Goal: Information Seeking & Learning: Learn about a topic

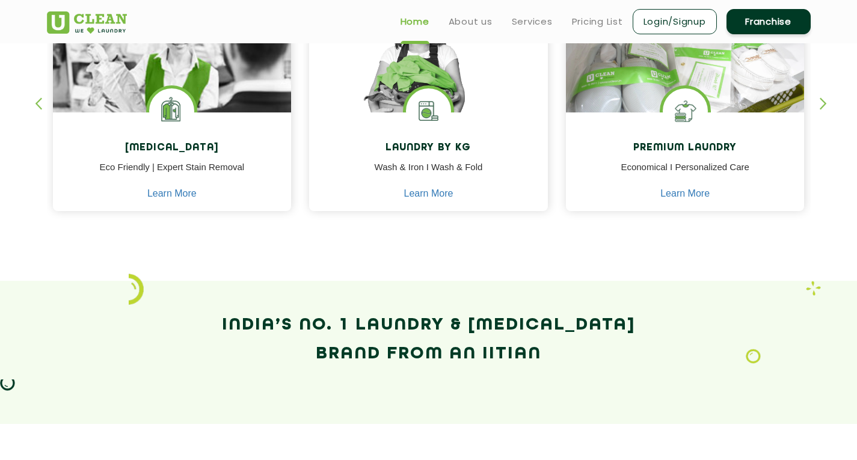
scroll to position [577, 0]
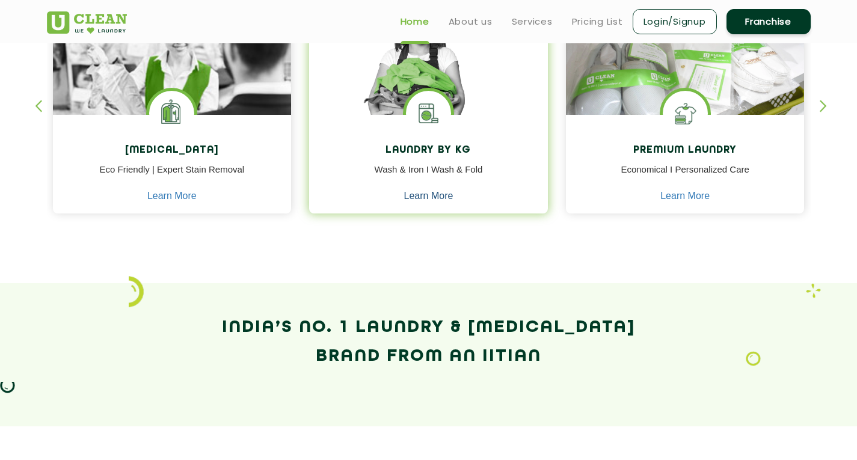
click at [428, 196] on link "Learn More" at bounding box center [428, 196] width 49 height 11
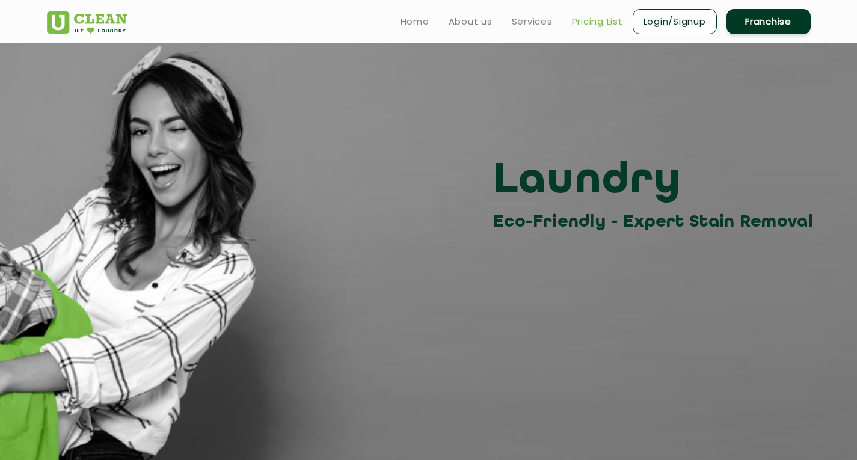
click at [593, 25] on link "Pricing List" at bounding box center [597, 21] width 51 height 14
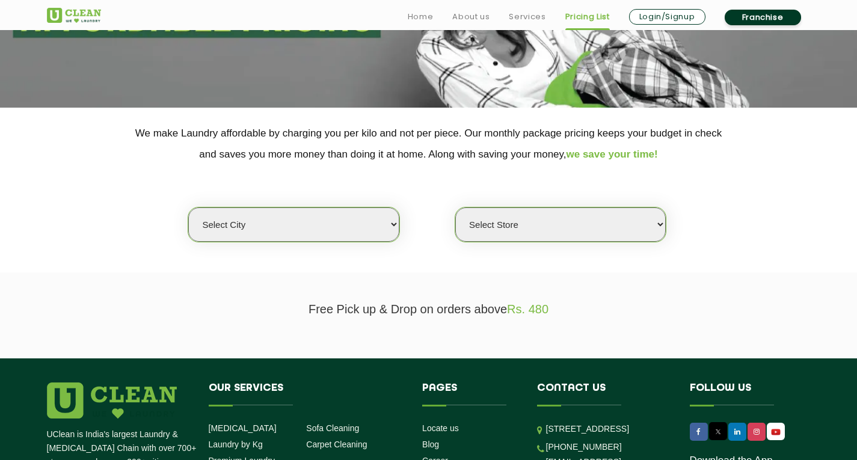
scroll to position [187, 0]
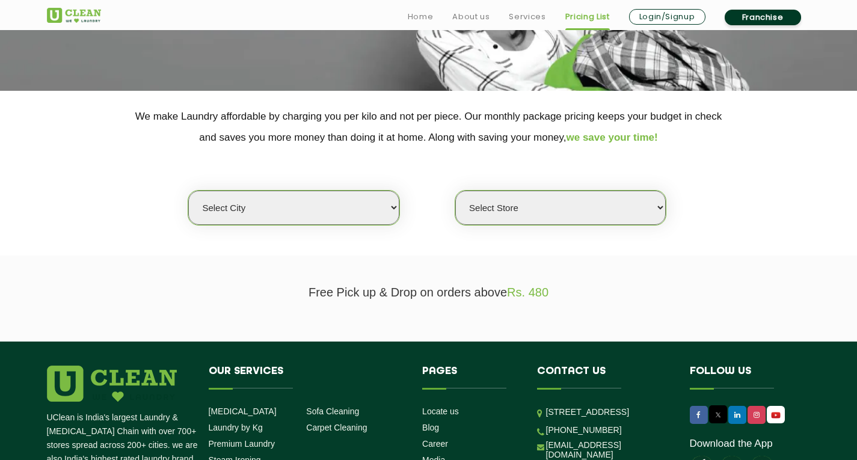
click at [332, 206] on select "Select city Aalo Agartala Agra Ahmedabad Akola Aligarh Alwar - UClean Select Am…" at bounding box center [293, 208] width 210 height 34
select select "5"
click at [188, 191] on select "Select city Aalo Agartala Agra Ahmedabad Akola Aligarh Alwar - UClean Select Am…" at bounding box center [293, 208] width 210 height 34
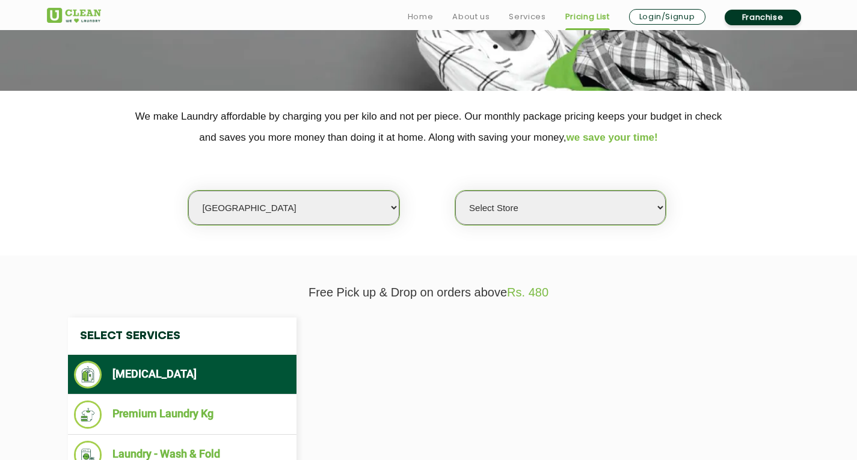
select select "0"
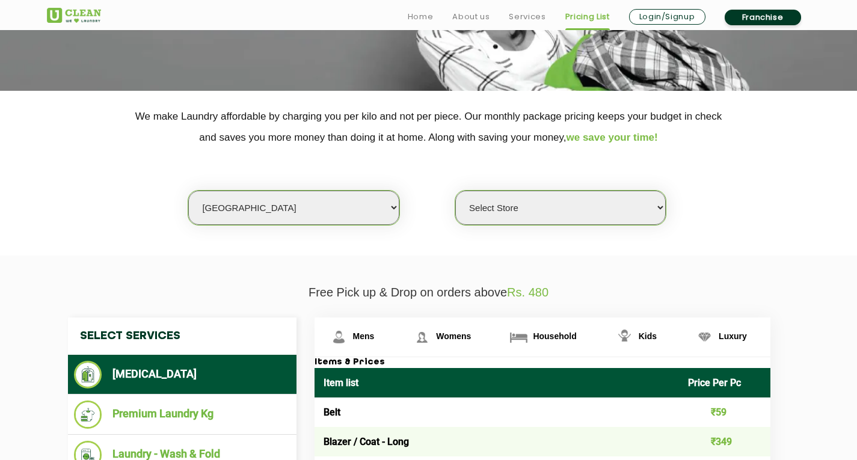
click at [518, 203] on select "Select Store UClean Narsingi UClean Nizampet UClean Sangareddy UClean Gachibowl…" at bounding box center [560, 208] width 210 height 34
click at [713, 286] on p "Free Pick up & Drop on orders above Rs. 480" at bounding box center [429, 293] width 764 height 14
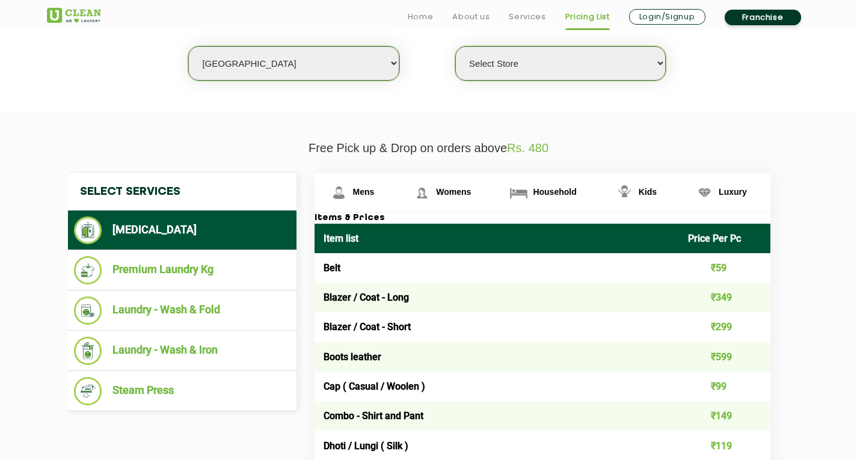
scroll to position [339, 0]
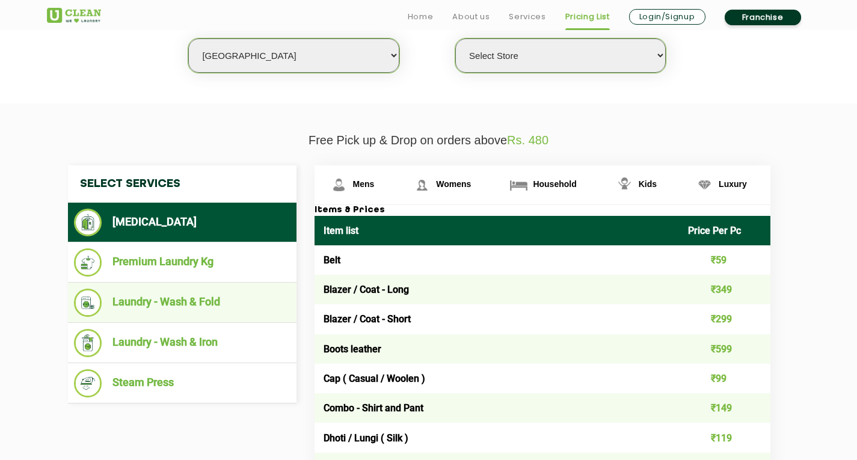
click at [200, 293] on li "Laundry - Wash & Fold" at bounding box center [182, 303] width 216 height 28
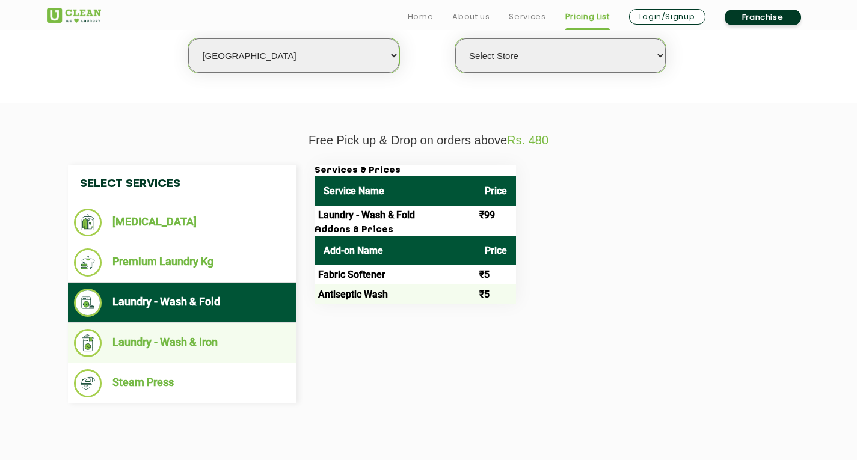
click at [197, 335] on li "Laundry - Wash & Iron" at bounding box center [182, 343] width 216 height 28
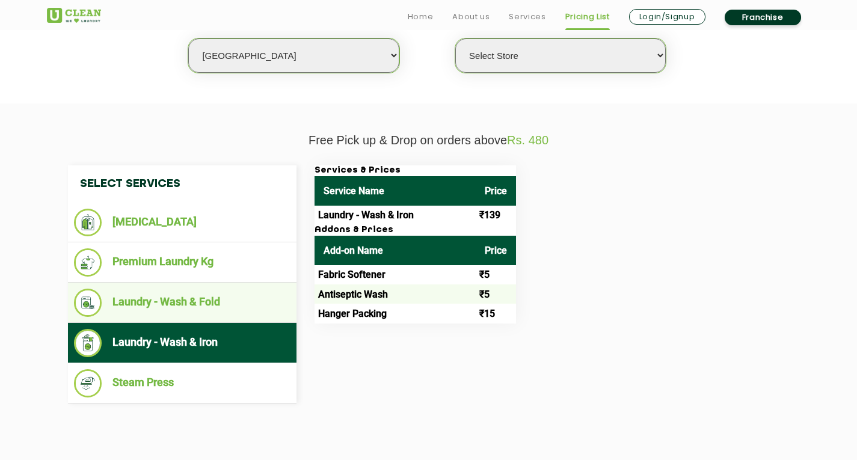
click at [181, 310] on li "Laundry - Wash & Fold" at bounding box center [182, 303] width 216 height 28
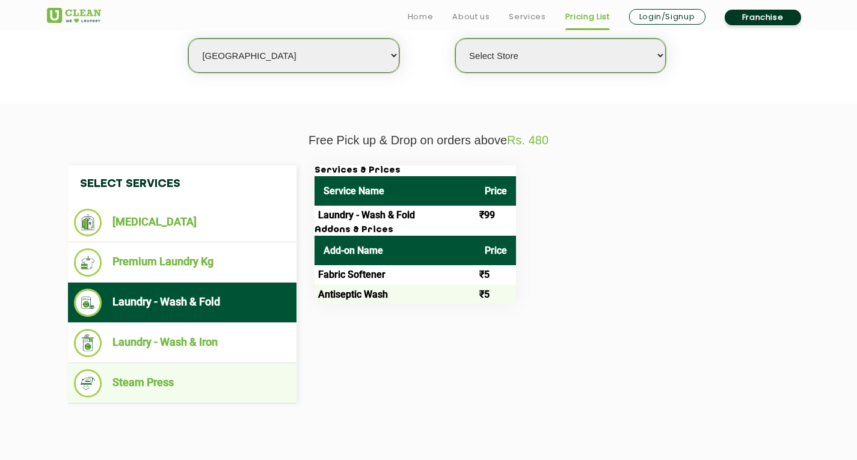
click at [151, 381] on li "Steam Press" at bounding box center [182, 383] width 216 height 28
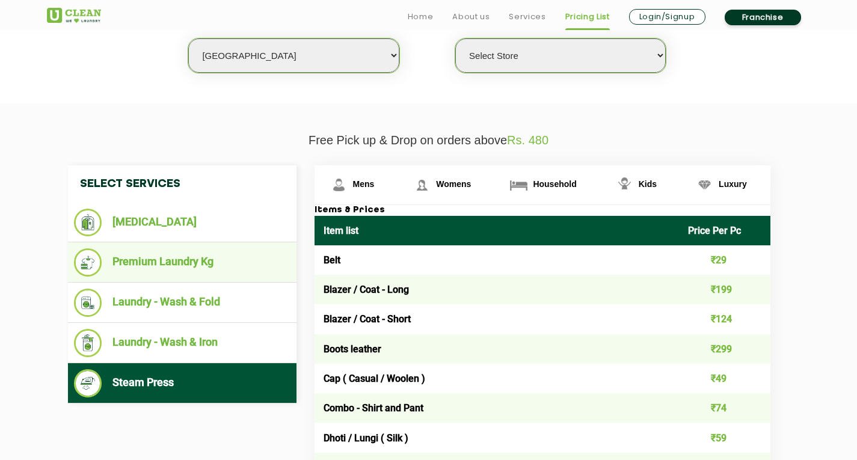
click at [149, 262] on li "Premium Laundry Kg" at bounding box center [182, 262] width 216 height 28
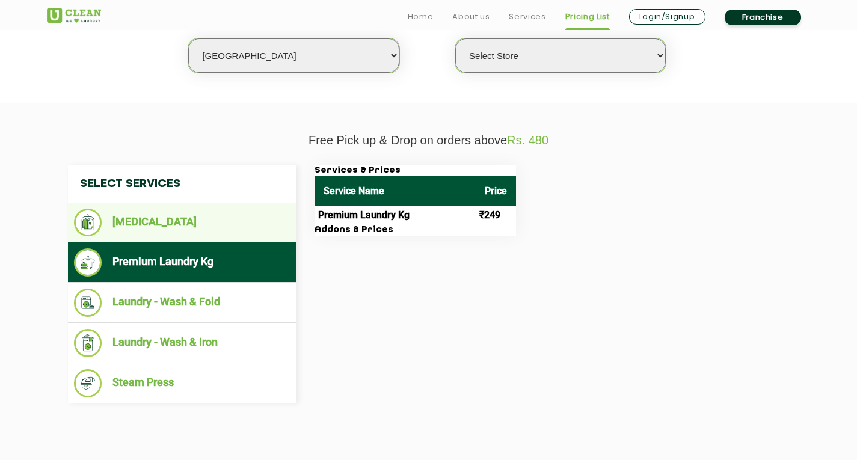
click at [155, 219] on li "[MEDICAL_DATA]" at bounding box center [182, 223] width 216 height 28
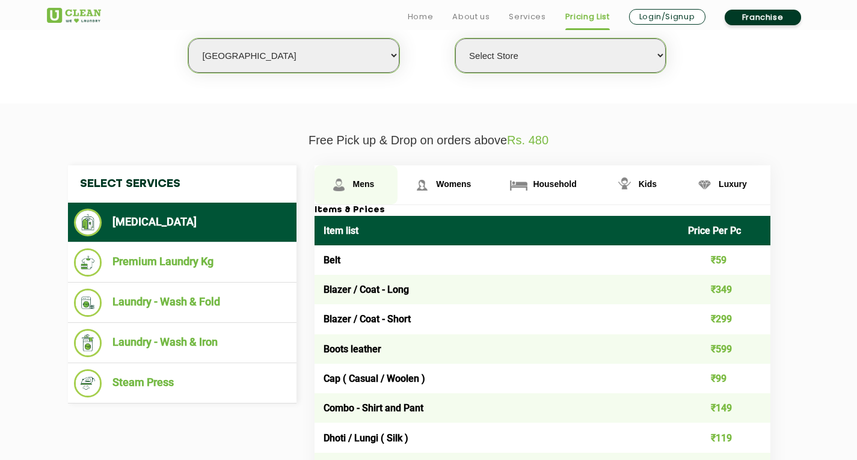
click at [368, 180] on span "Mens" at bounding box center [364, 184] width 22 height 10
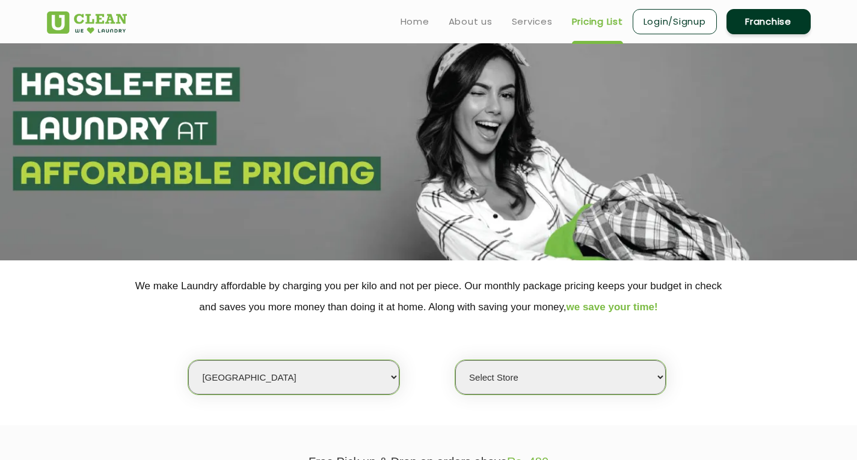
scroll to position [0, 0]
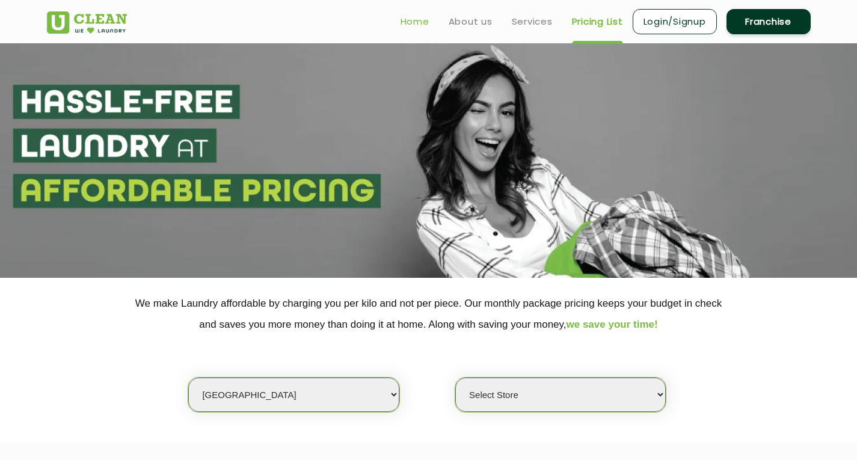
click at [408, 22] on link "Home" at bounding box center [414, 21] width 29 height 14
